Goal: Find specific page/section: Find specific page/section

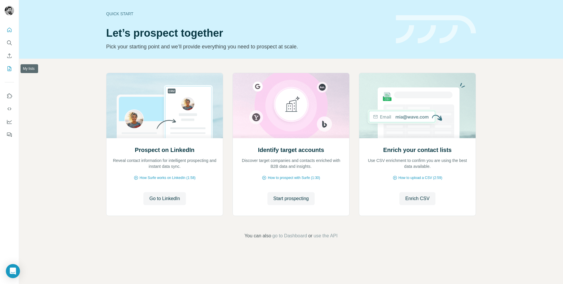
click at [8, 69] on icon "My lists" at bounding box center [10, 68] width 4 height 5
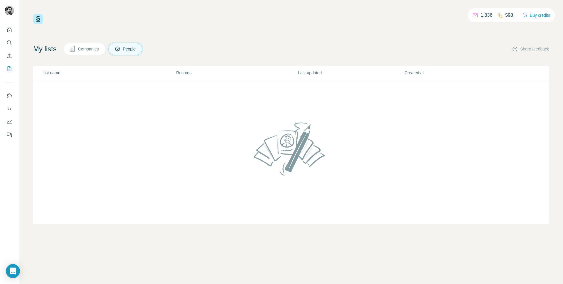
click at [136, 50] on span "People" at bounding box center [129, 49] width 13 height 6
click at [95, 48] on span "Companies" at bounding box center [88, 49] width 21 height 6
click at [7, 46] on button "Search" at bounding box center [9, 43] width 9 height 11
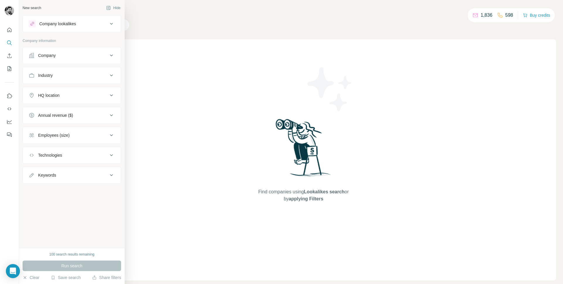
click at [31, 56] on icon at bounding box center [32, 55] width 6 height 6
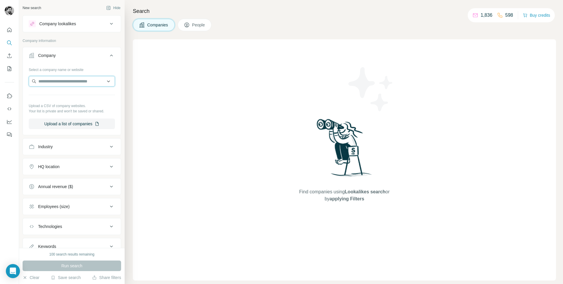
click at [60, 82] on input "text" at bounding box center [72, 81] width 86 height 11
click at [65, 145] on div "Industry" at bounding box center [68, 147] width 79 height 6
click at [69, 183] on div "HQ location" at bounding box center [68, 184] width 79 height 6
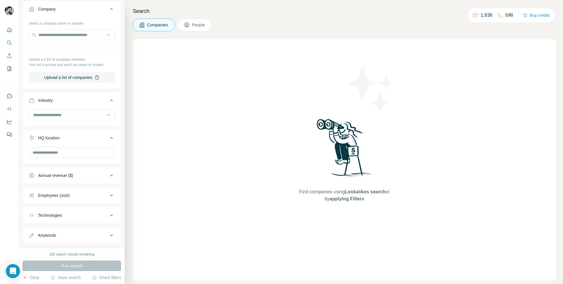
scroll to position [47, 0]
click at [69, 182] on div "Annual revenue ($)" at bounding box center [72, 174] width 99 height 17
click at [71, 177] on div "Annual revenue ($)" at bounding box center [55, 175] width 35 height 6
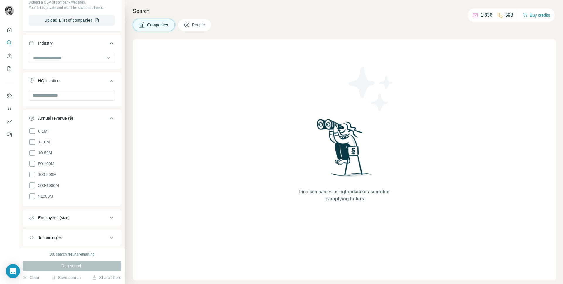
scroll to position [136, 0]
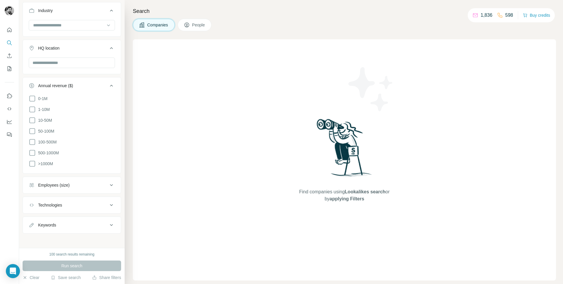
click at [71, 178] on button "Employees (size)" at bounding box center [72, 185] width 98 height 14
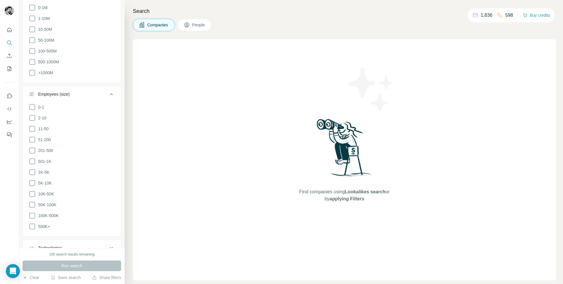
scroll to position [266, 0]
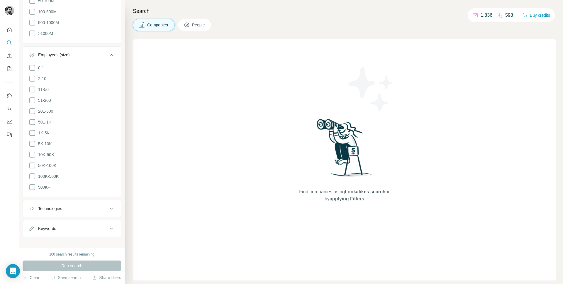
click at [67, 206] on div "Technologies" at bounding box center [68, 209] width 79 height 6
click at [66, 225] on div "Keywords" at bounding box center [68, 228] width 79 height 6
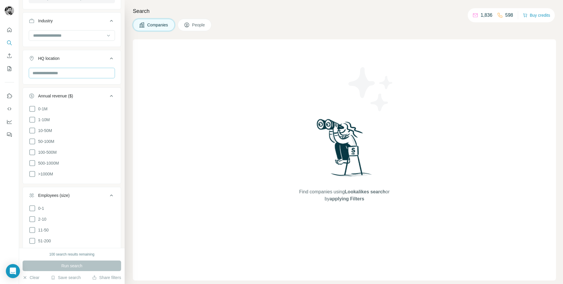
scroll to position [0, 0]
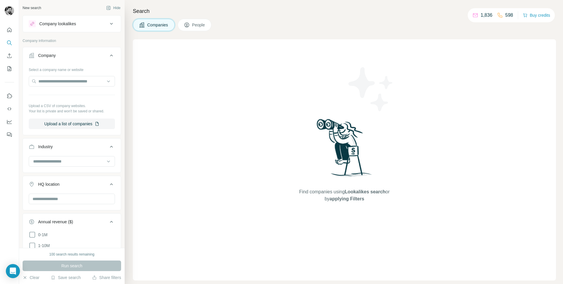
click at [60, 183] on div "HQ location" at bounding box center [48, 184] width 21 height 6
click at [67, 204] on div "Annual revenue ($)" at bounding box center [55, 204] width 35 height 6
click at [62, 223] on div "Employees (size)" at bounding box center [53, 224] width 31 height 6
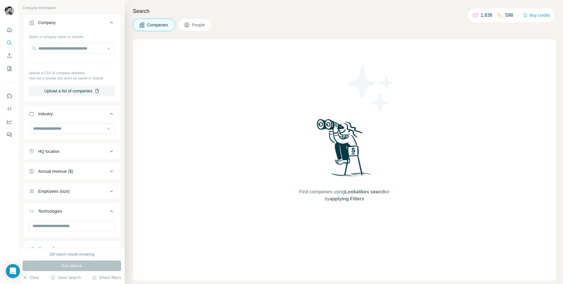
click at [61, 212] on div "Technologies" at bounding box center [50, 211] width 24 height 6
click at [62, 230] on div "Keywords" at bounding box center [68, 231] width 79 height 6
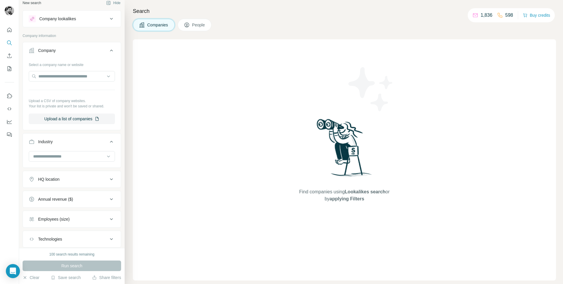
scroll to position [3, 0]
click at [60, 141] on div "Industry" at bounding box center [68, 143] width 79 height 6
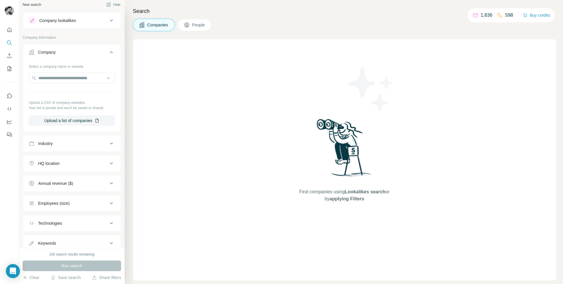
click at [85, 49] on button "Company" at bounding box center [72, 53] width 98 height 16
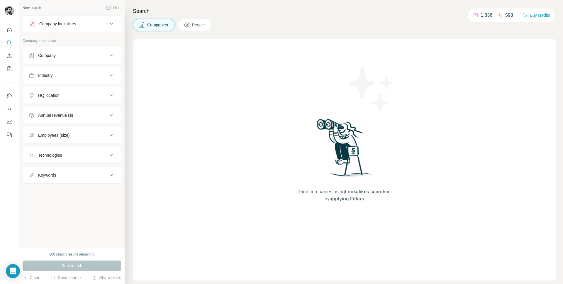
scroll to position [0, 0]
click at [111, 6] on button "Hide" at bounding box center [113, 8] width 23 height 9
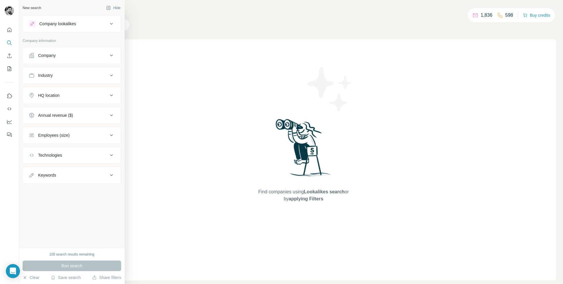
click at [30, 6] on div "New search" at bounding box center [32, 7] width 18 height 5
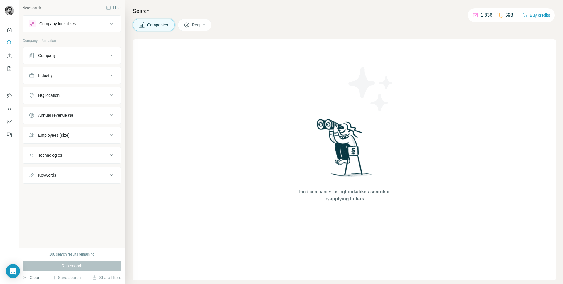
click at [28, 276] on button "Clear" at bounding box center [31, 277] width 17 height 6
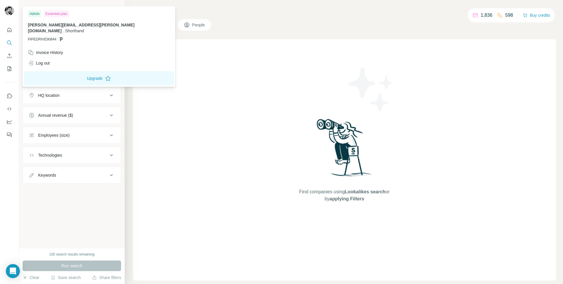
click at [9, 14] on img at bounding box center [9, 10] width 9 height 9
click at [45, 50] on div "Invoice History" at bounding box center [45, 53] width 35 height 6
